Goal: Task Accomplishment & Management: Use online tool/utility

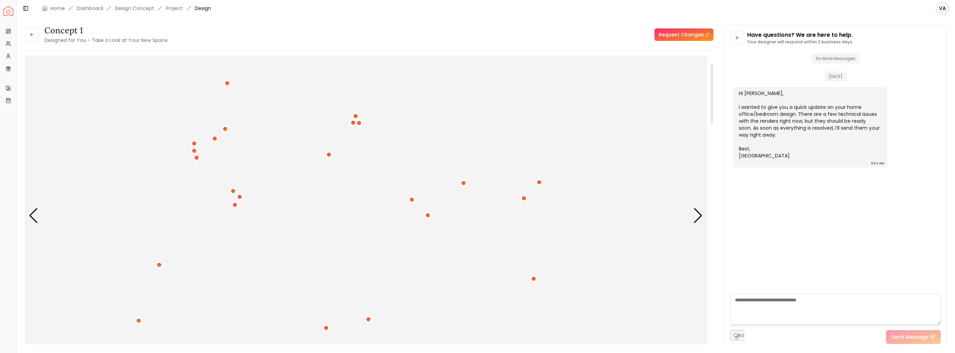
scroll to position [69, 0]
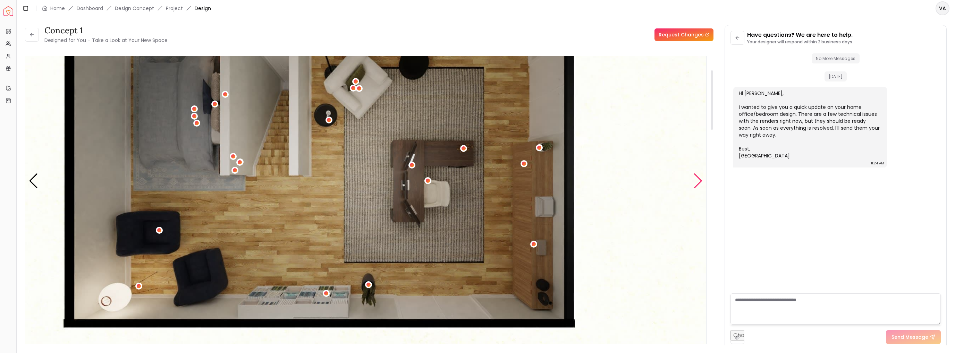
click at [444, 179] on div "Next slide" at bounding box center [698, 181] width 9 height 15
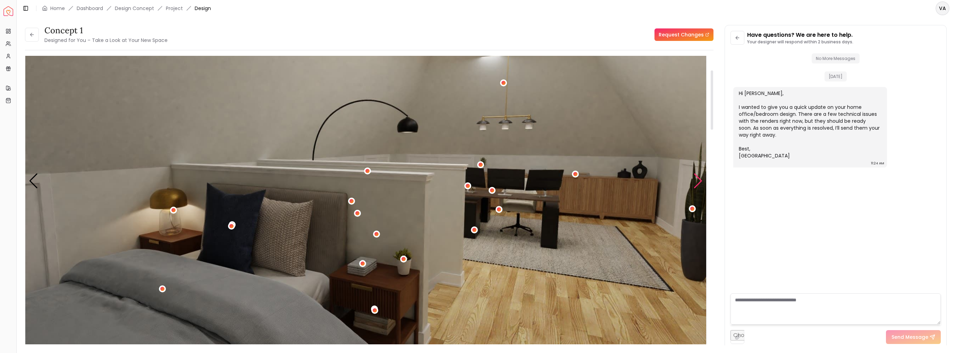
click at [444, 178] on div "Next slide" at bounding box center [698, 181] width 9 height 15
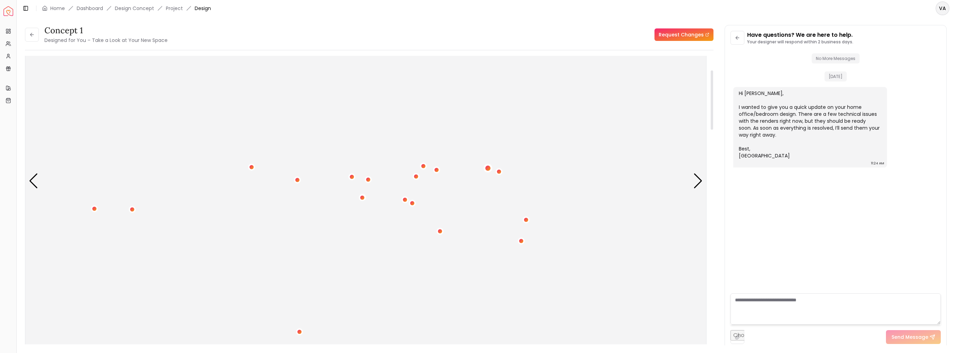
click at [444, 164] on div "2 / 6" at bounding box center [488, 168] width 9 height 9
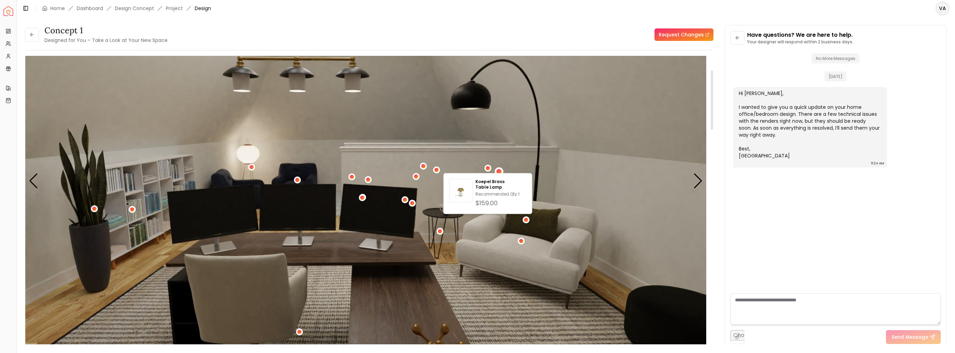
click at [444, 169] on div "2 / 6" at bounding box center [499, 171] width 5 height 5
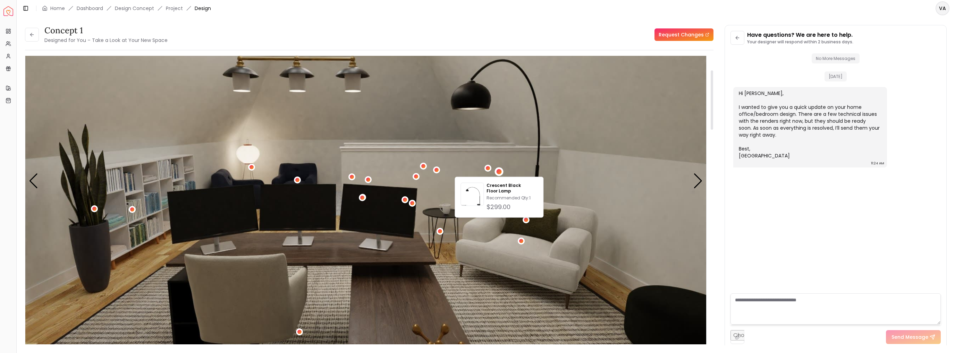
click at [360, 230] on img "2 / 6" at bounding box center [365, 181] width 681 height 383
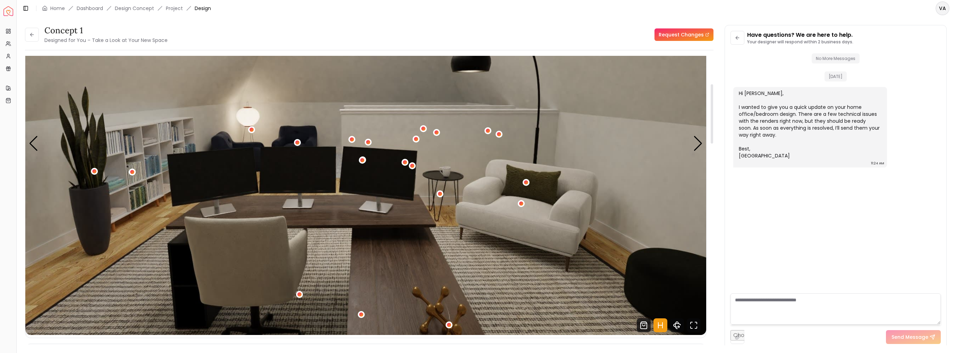
scroll to position [139, 0]
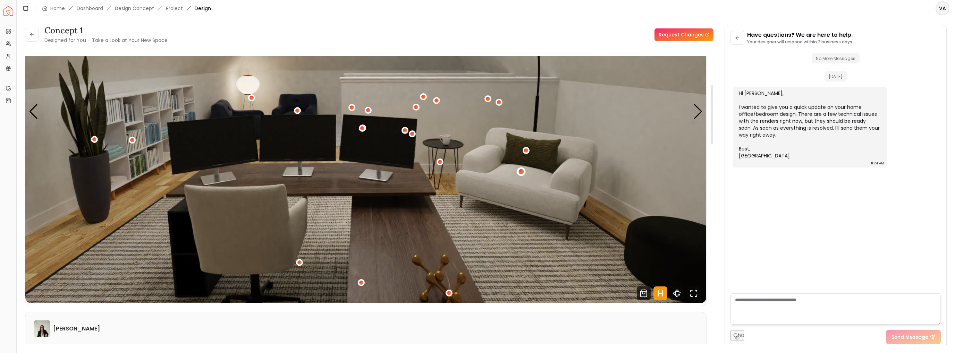
click at [444, 171] on div "2 / 6" at bounding box center [521, 171] width 5 height 5
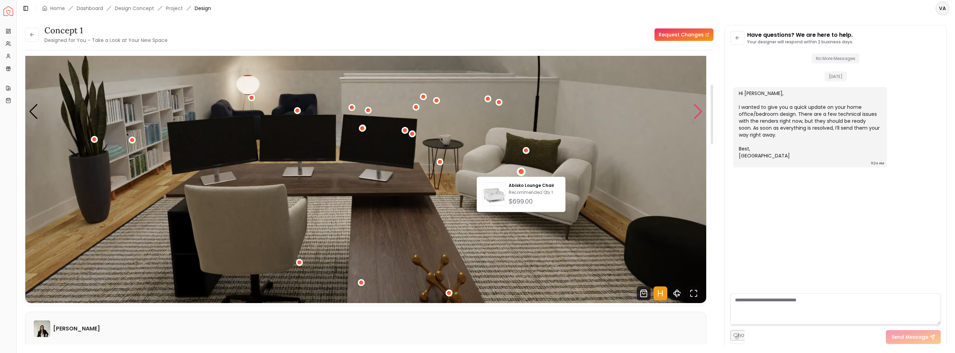
click at [444, 113] on div "Next slide" at bounding box center [698, 111] width 9 height 15
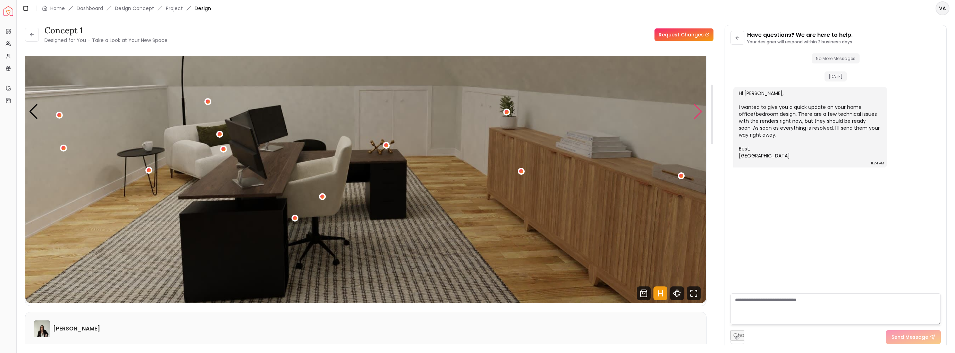
click at [444, 114] on div "Next slide" at bounding box center [698, 111] width 9 height 15
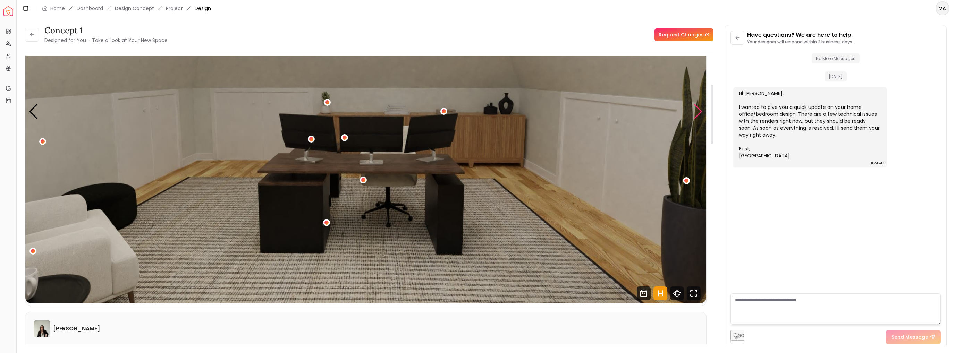
click at [444, 114] on div "Next slide" at bounding box center [698, 111] width 9 height 15
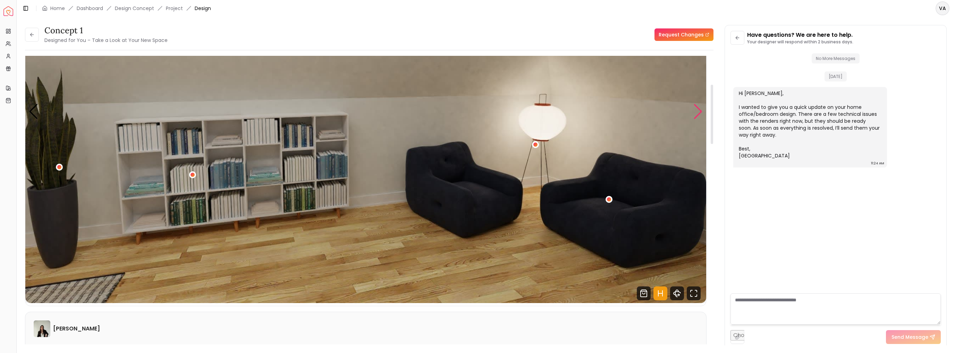
click at [444, 114] on div "Next slide" at bounding box center [698, 111] width 9 height 15
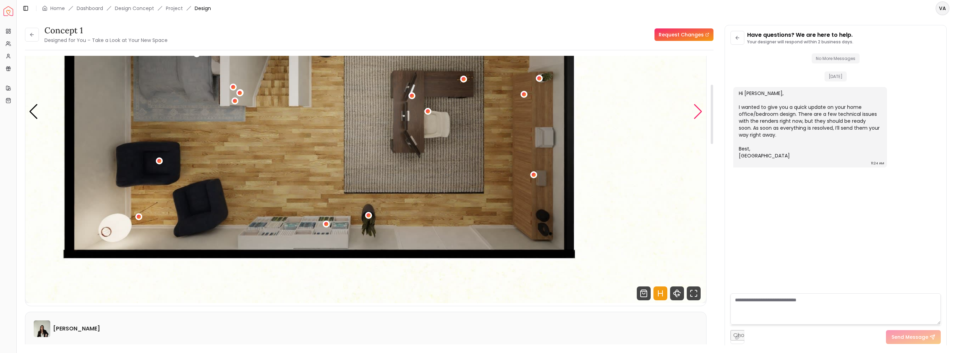
click at [444, 114] on div "Next slide" at bounding box center [698, 111] width 9 height 15
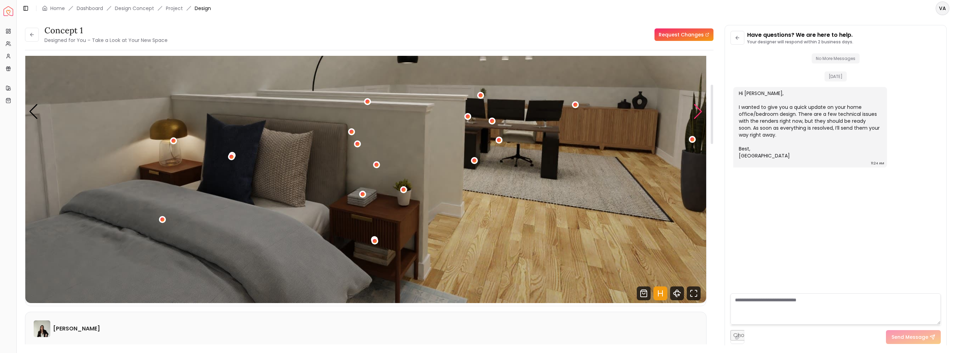
click at [444, 114] on div "Next slide" at bounding box center [698, 111] width 9 height 15
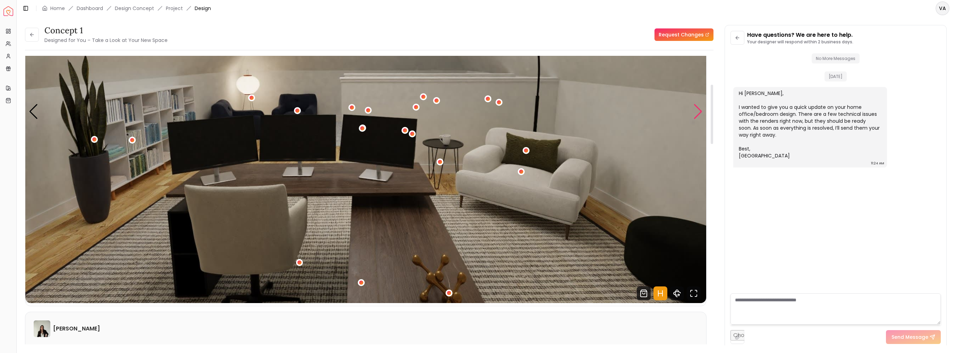
click at [444, 114] on div "Next slide" at bounding box center [698, 111] width 9 height 15
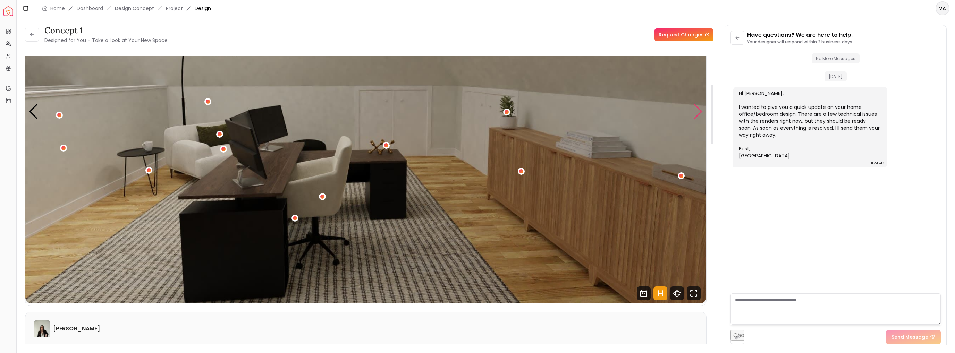
click at [444, 114] on div "Next slide" at bounding box center [698, 111] width 9 height 15
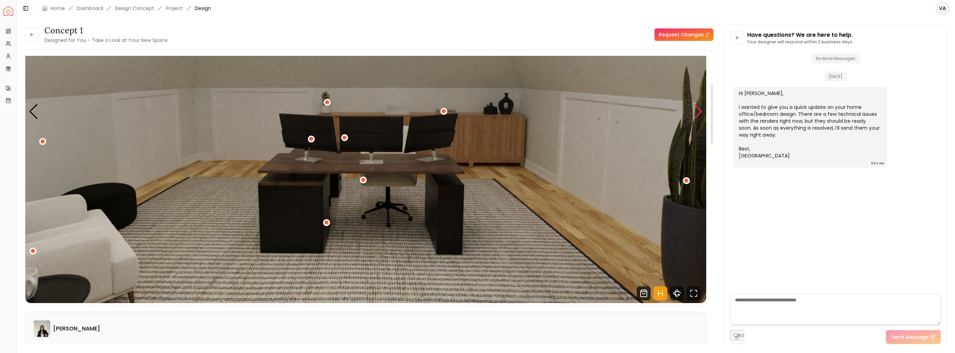
click at [444, 114] on div "Next slide" at bounding box center [698, 111] width 9 height 15
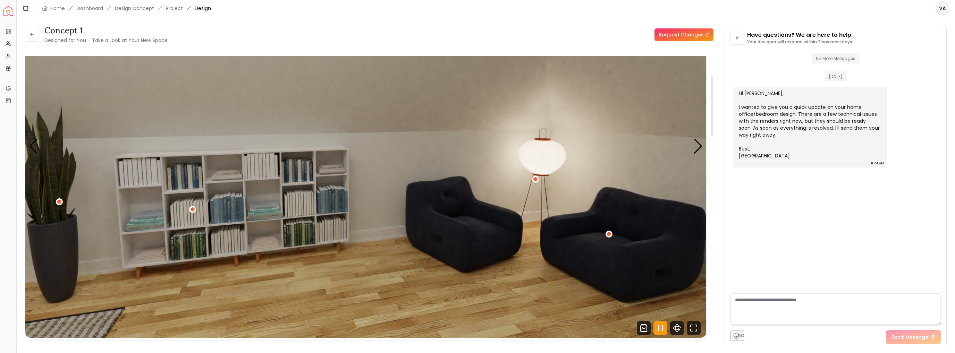
scroll to position [69, 0]
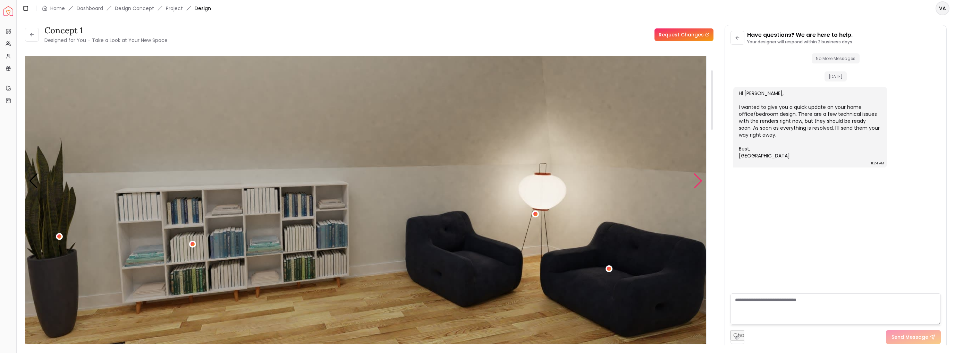
click at [444, 184] on div "Next slide" at bounding box center [698, 181] width 9 height 15
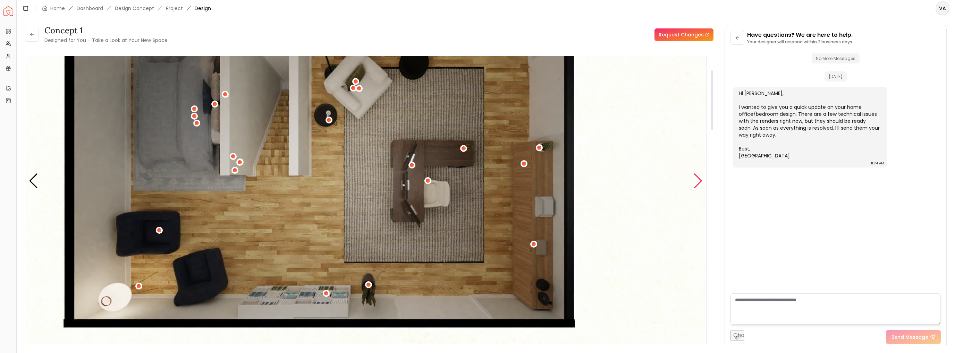
click at [444, 184] on div "Next slide" at bounding box center [698, 181] width 9 height 15
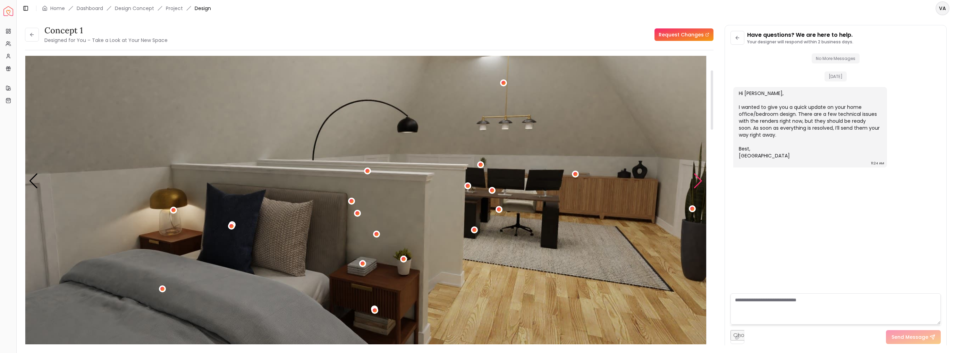
click at [444, 184] on div "Next slide" at bounding box center [698, 181] width 9 height 15
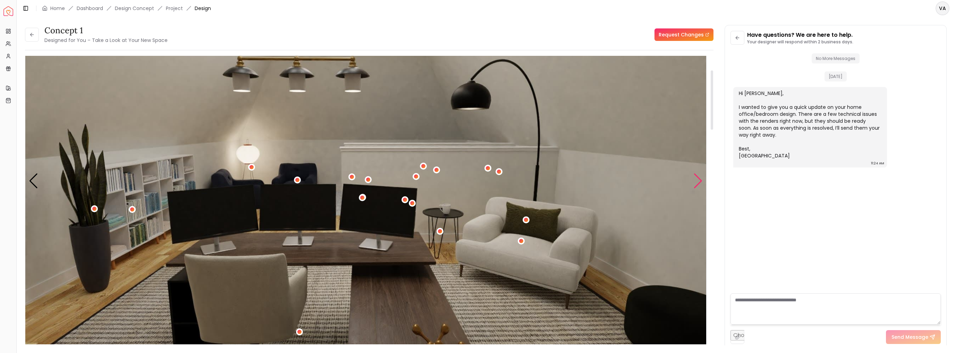
click at [444, 184] on div "Next slide" at bounding box center [698, 181] width 9 height 15
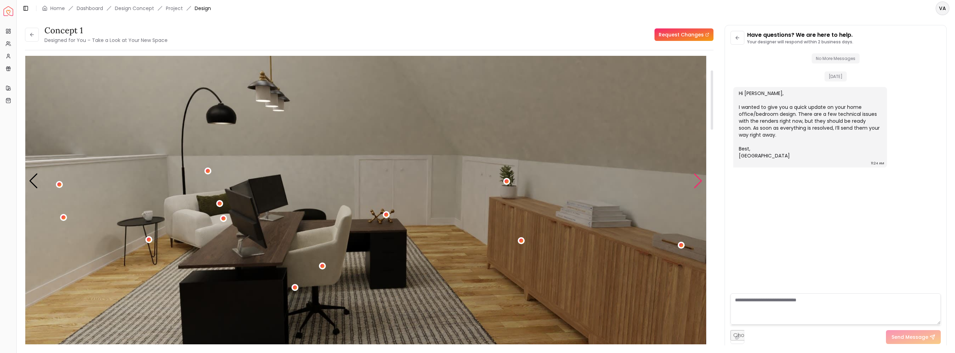
click at [444, 184] on div "Next slide" at bounding box center [698, 181] width 9 height 15
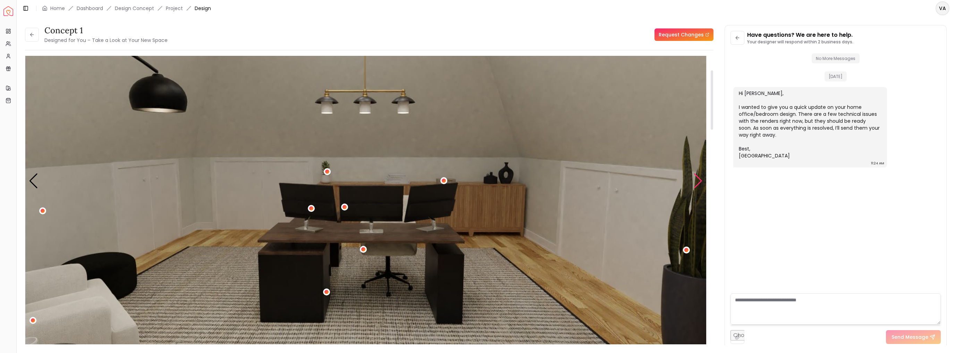
click at [444, 184] on div "Next slide" at bounding box center [698, 181] width 9 height 15
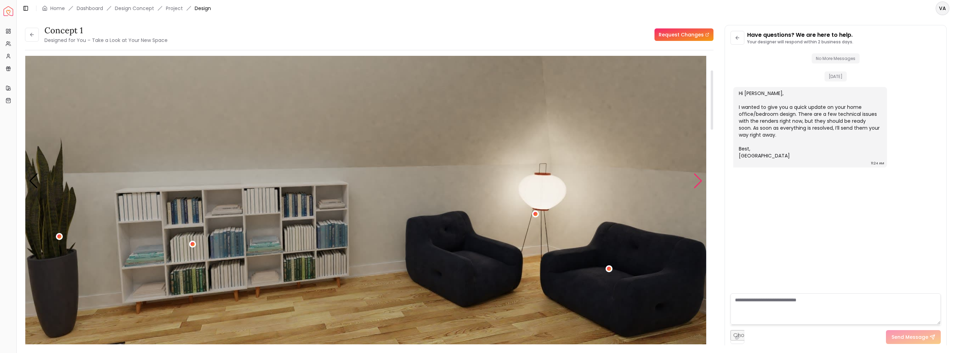
click at [444, 184] on div "Next slide" at bounding box center [698, 181] width 9 height 15
